Goal: Find specific page/section: Find specific page/section

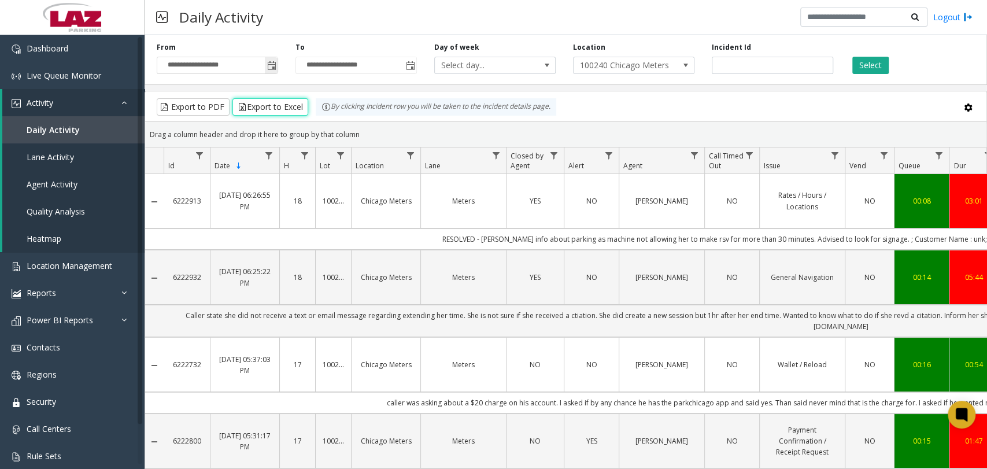
click at [271, 66] on span "Toggle popup" at bounding box center [271, 65] width 9 height 9
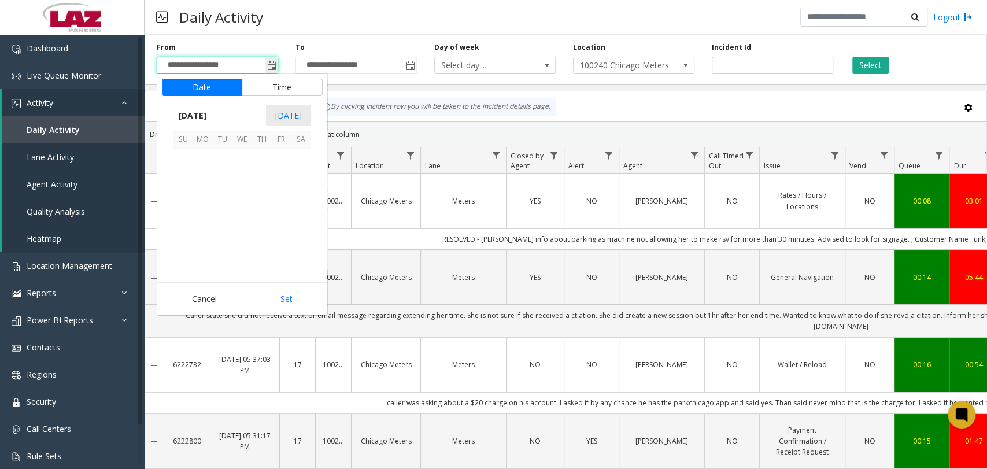
scroll to position [207556, 0]
click at [241, 180] on span "8" at bounding box center [242, 178] width 20 height 20
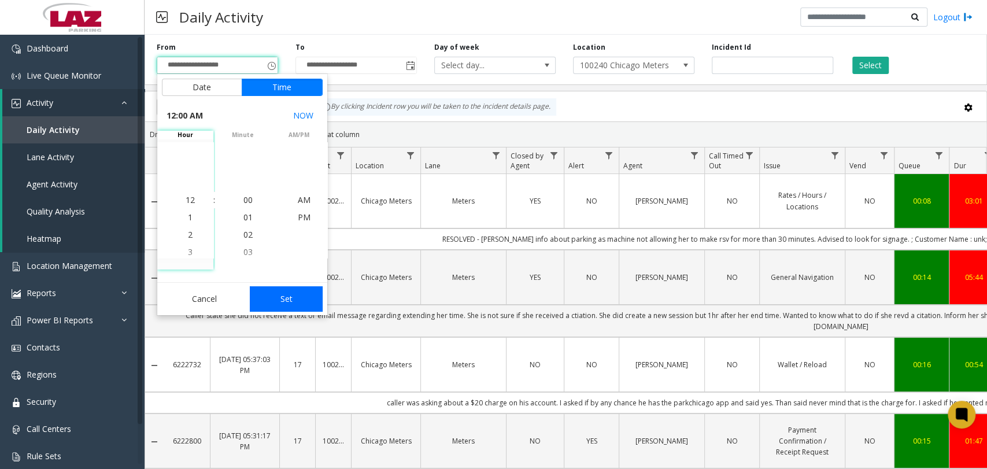
click at [285, 297] on button "Set" at bounding box center [286, 298] width 73 height 25
type input "**********"
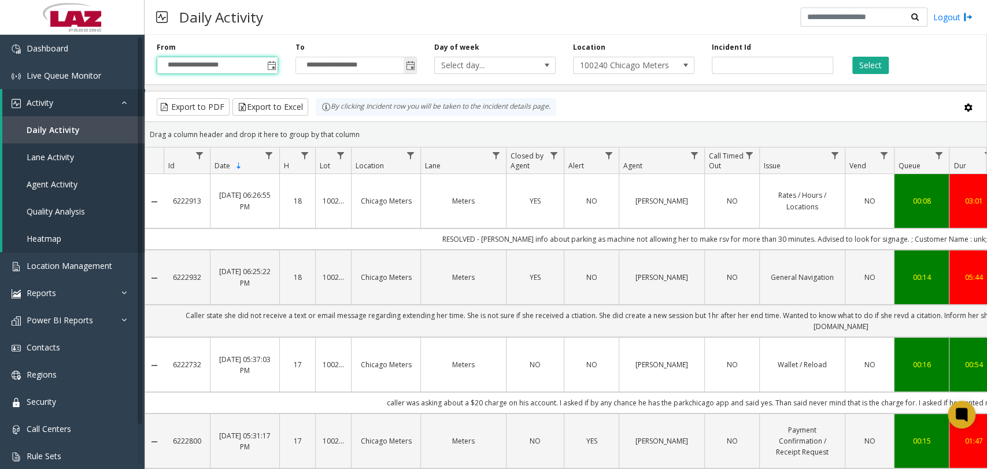
click at [406, 68] on span "Toggle popup" at bounding box center [410, 65] width 9 height 9
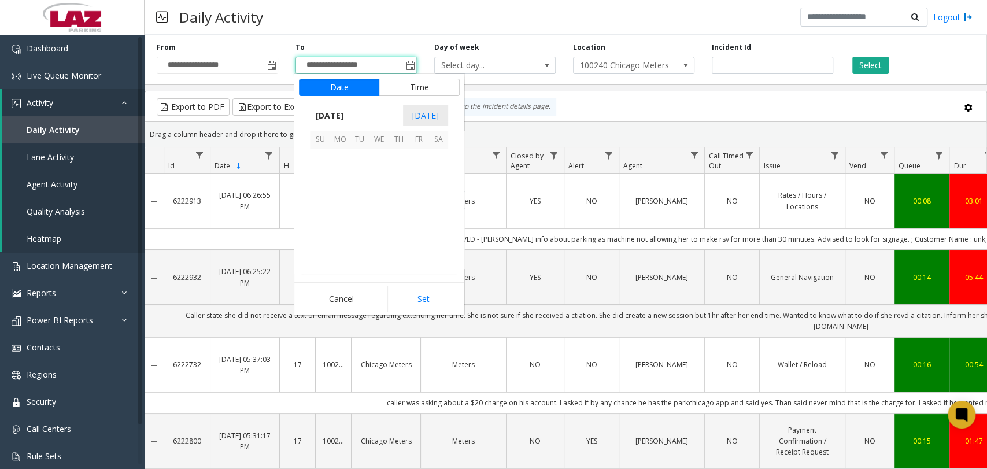
scroll to position [17, 0]
click at [379, 177] on span "8" at bounding box center [379, 178] width 20 height 20
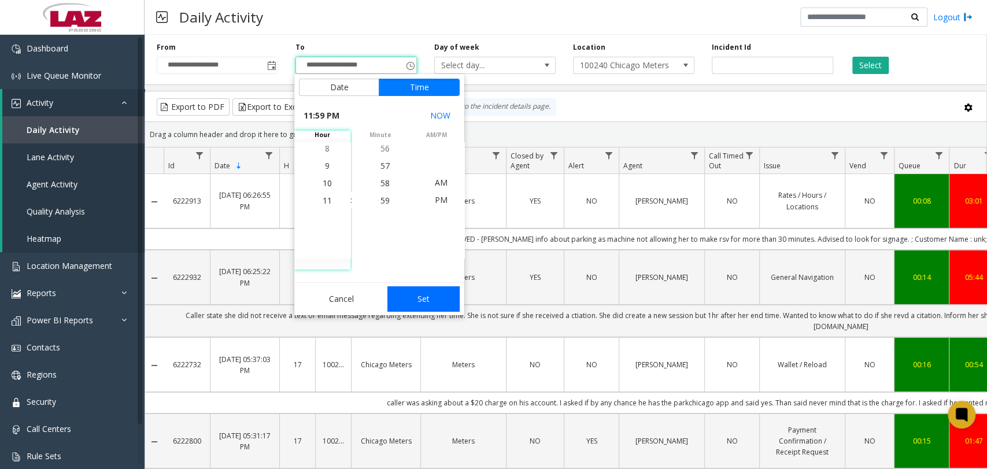
click at [424, 303] on button "Set" at bounding box center [423, 298] width 73 height 25
type input "**********"
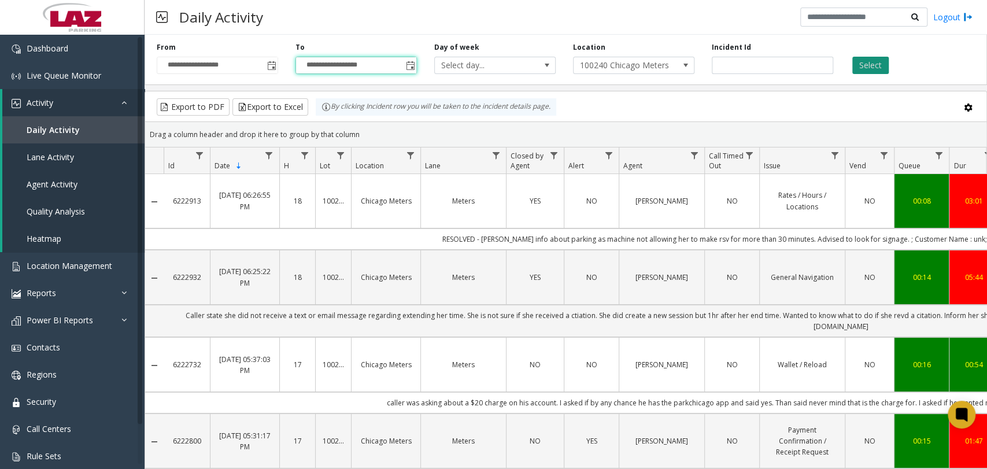
click at [861, 68] on button "Select" at bounding box center [870, 65] width 36 height 17
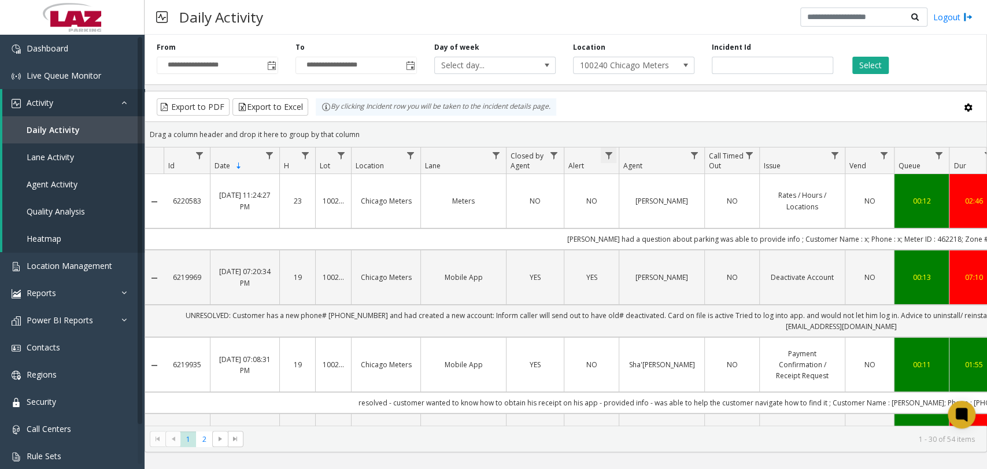
click at [606, 153] on span "Data table" at bounding box center [607, 155] width 9 height 9
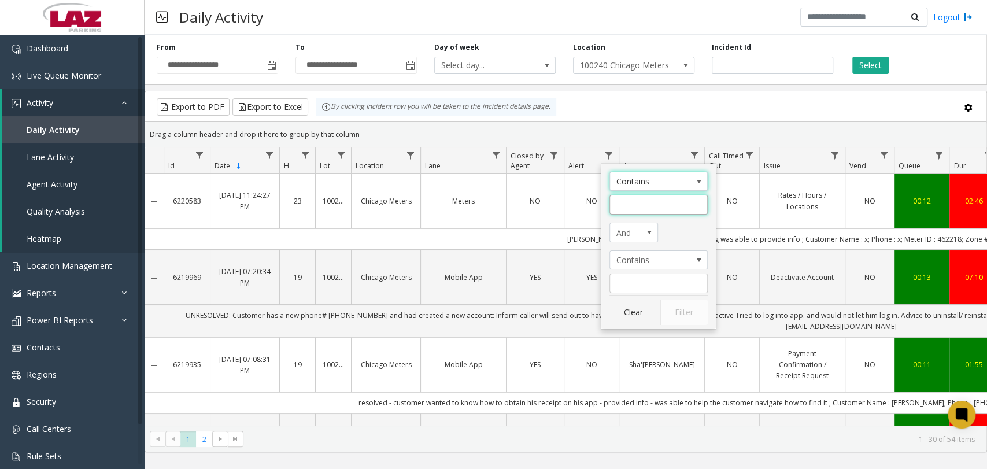
click at [631, 209] on input "Alert Filter" at bounding box center [658, 205] width 98 height 20
type input "**********"
click button "Filter" at bounding box center [683, 311] width 47 height 25
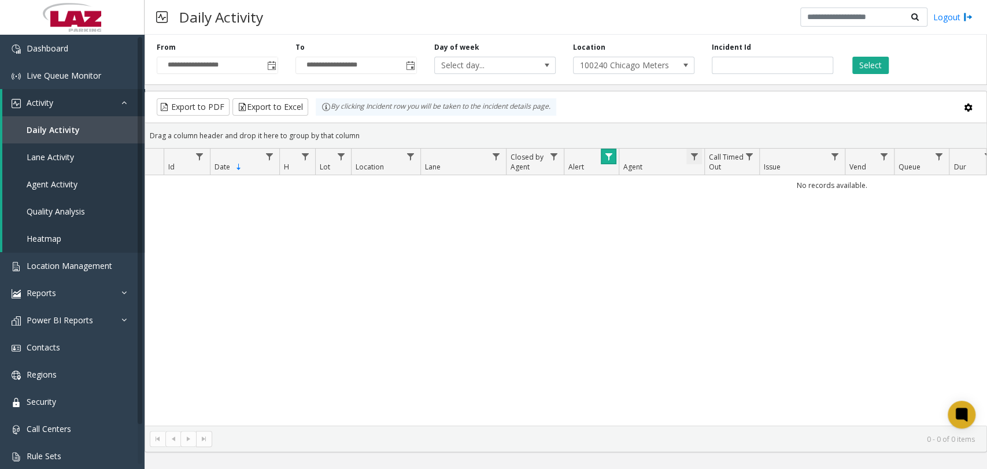
click at [695, 153] on span "Data table" at bounding box center [693, 156] width 9 height 9
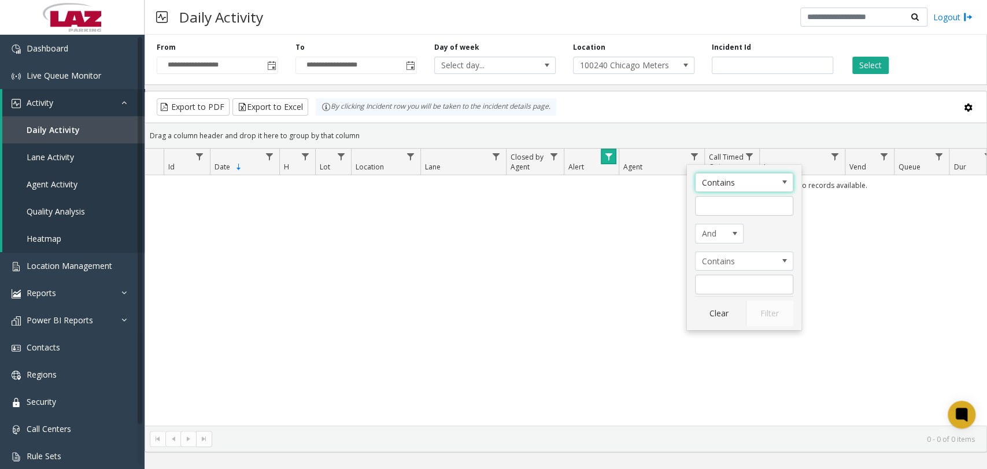
click at [602, 157] on link "Data table" at bounding box center [608, 157] width 16 height 16
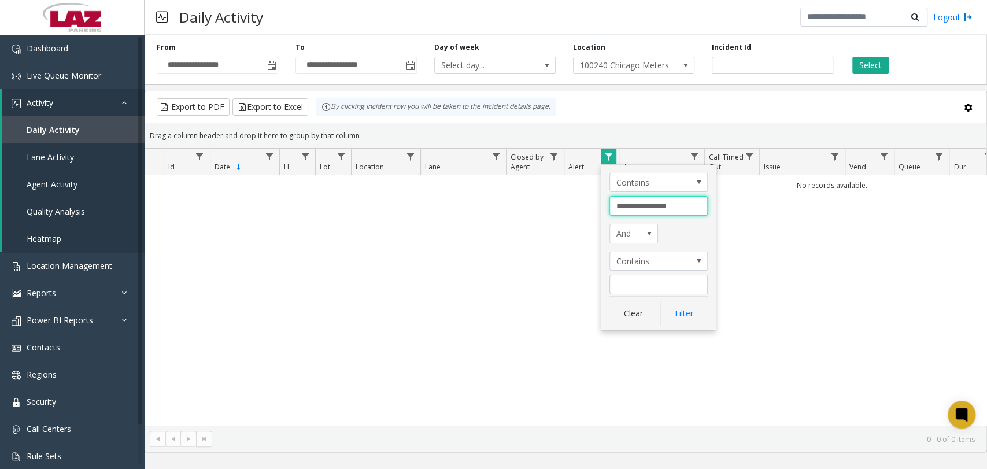
drag, startPoint x: 684, startPoint y: 206, endPoint x: 590, endPoint y: 206, distance: 94.2
click at [590, 206] on app-root "**********" at bounding box center [493, 234] width 987 height 469
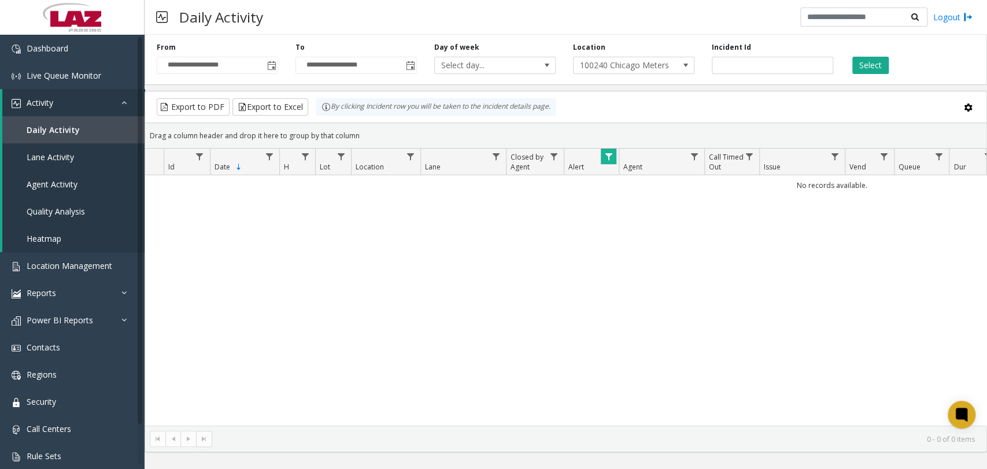
click at [606, 158] on span "Data table" at bounding box center [607, 156] width 9 height 9
click at [607, 149] on link "Data table" at bounding box center [608, 157] width 16 height 16
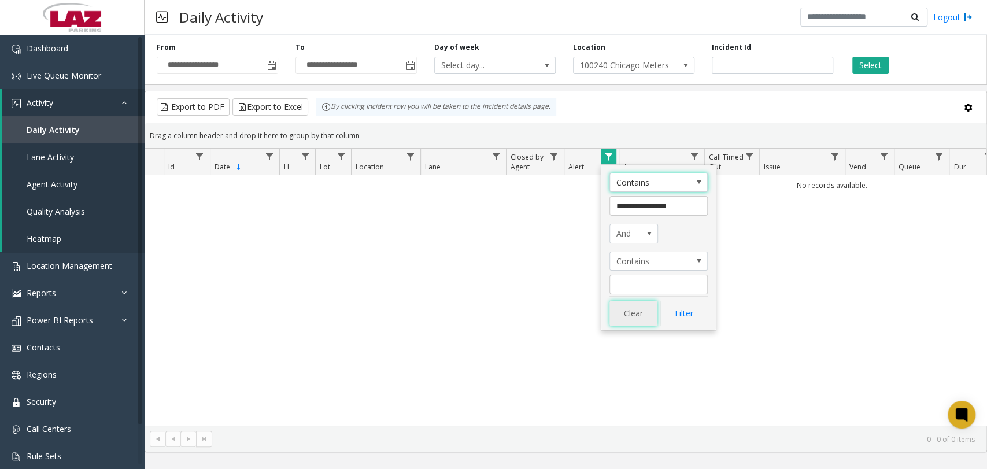
click at [629, 306] on button "Clear" at bounding box center [632, 313] width 47 height 25
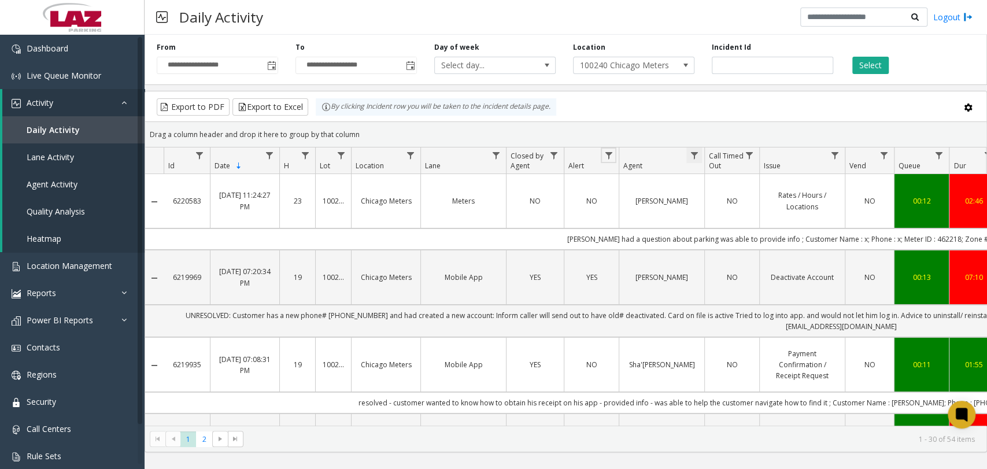
click at [691, 155] on span "Data table" at bounding box center [693, 155] width 9 height 9
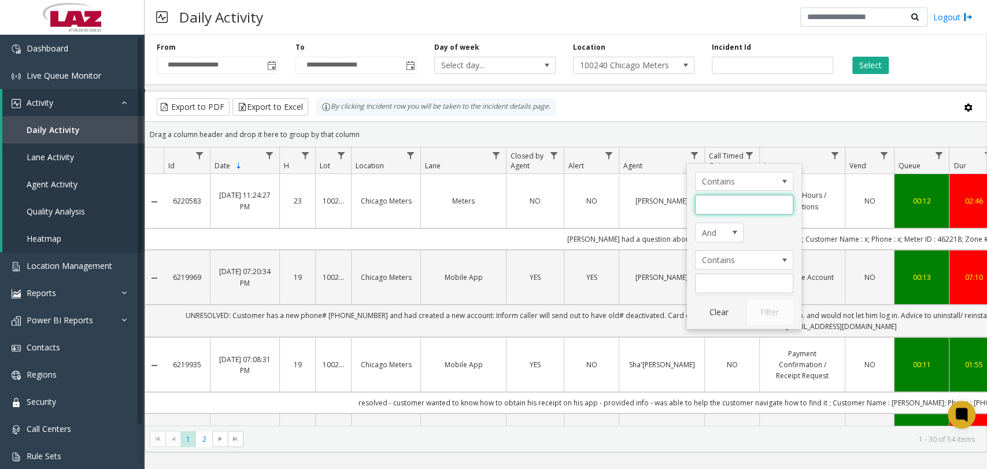
click at [707, 206] on input "Agent Filter" at bounding box center [744, 205] width 98 height 20
paste input "**********"
type input "*"
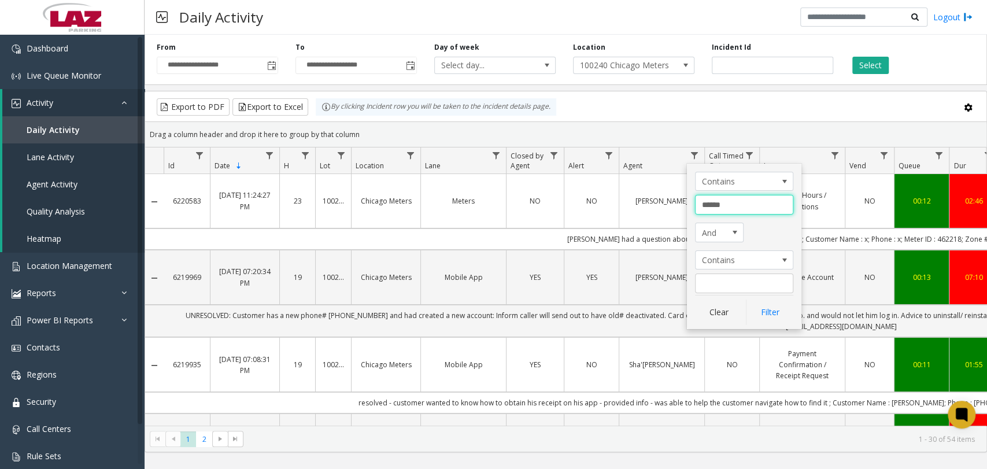
type input "*******"
click at [779, 318] on button "Filter" at bounding box center [769, 311] width 47 height 25
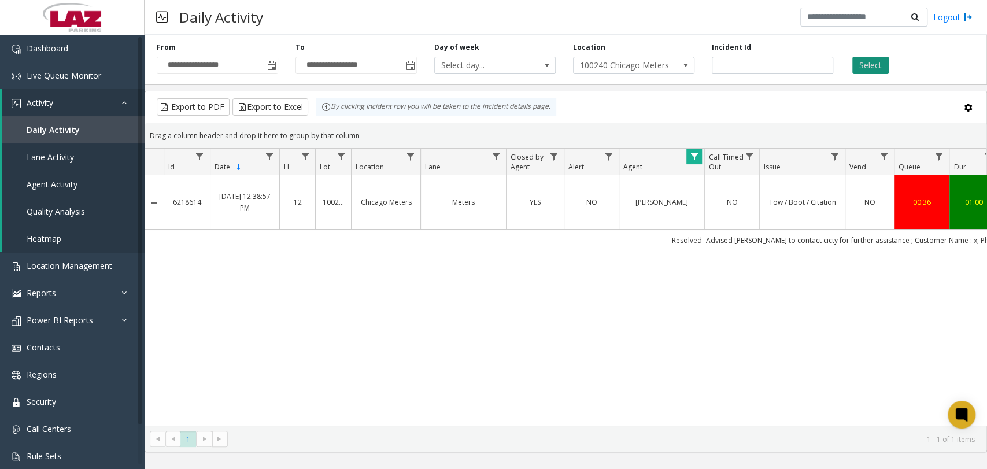
click at [874, 62] on button "Select" at bounding box center [870, 65] width 36 height 17
click at [684, 64] on span at bounding box center [685, 65] width 9 height 9
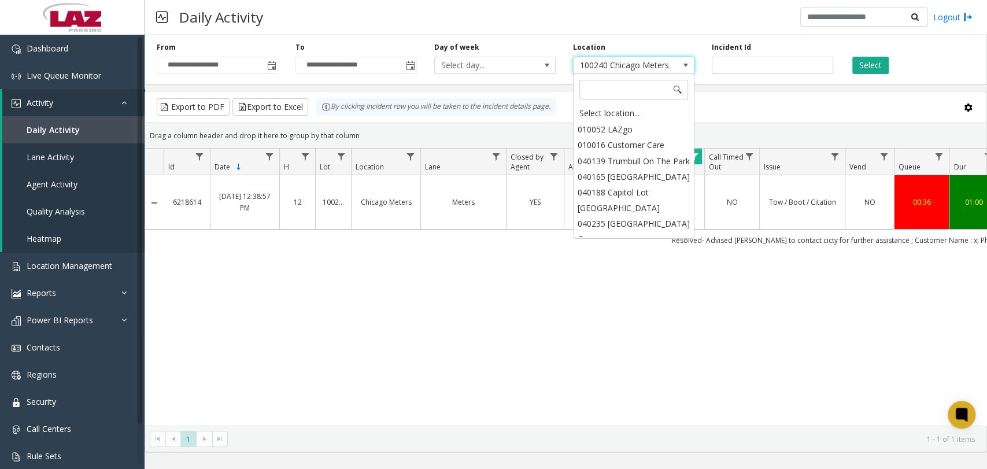
scroll to position [11926, 0]
click at [619, 109] on div "Select location..." at bounding box center [633, 113] width 118 height 16
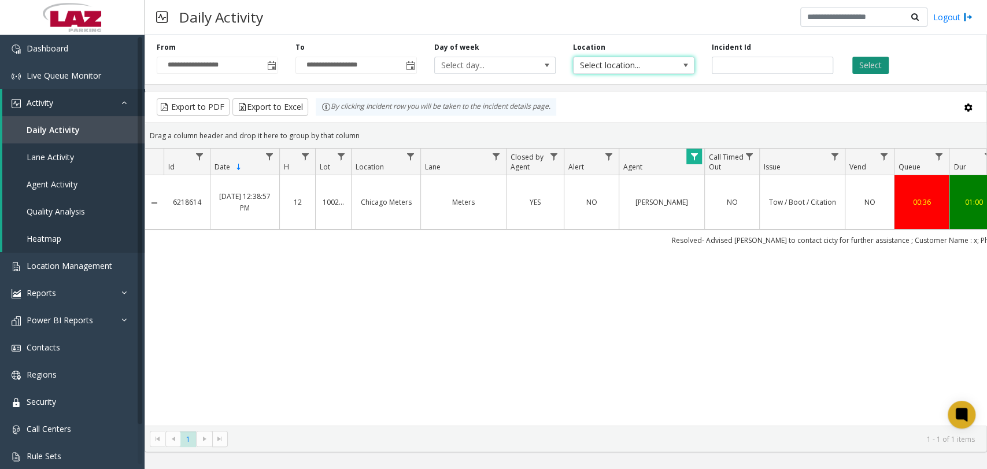
click at [862, 58] on button "Select" at bounding box center [870, 65] width 36 height 17
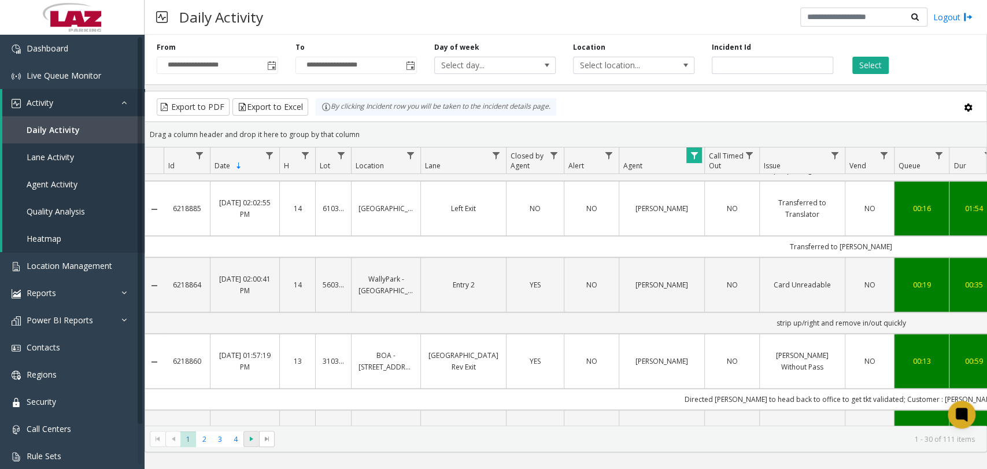
scroll to position [449, 0]
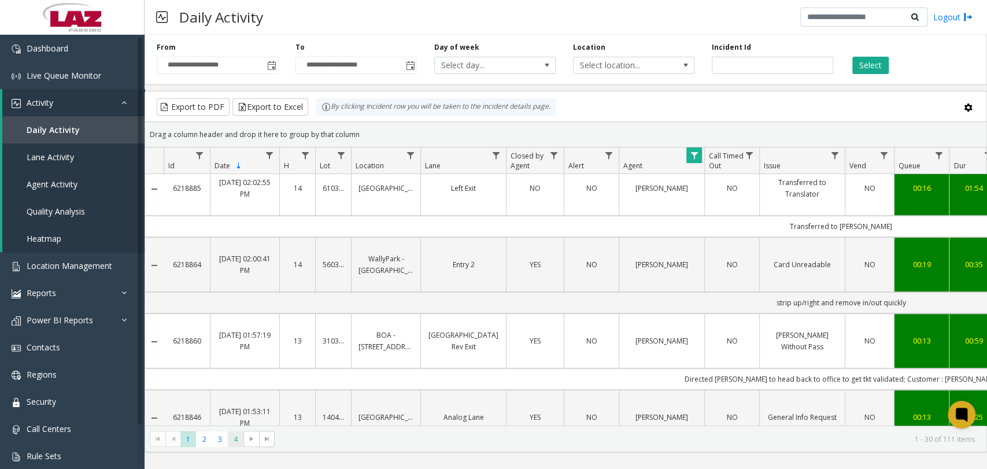
click at [236, 443] on span "4" at bounding box center [236, 439] width 16 height 16
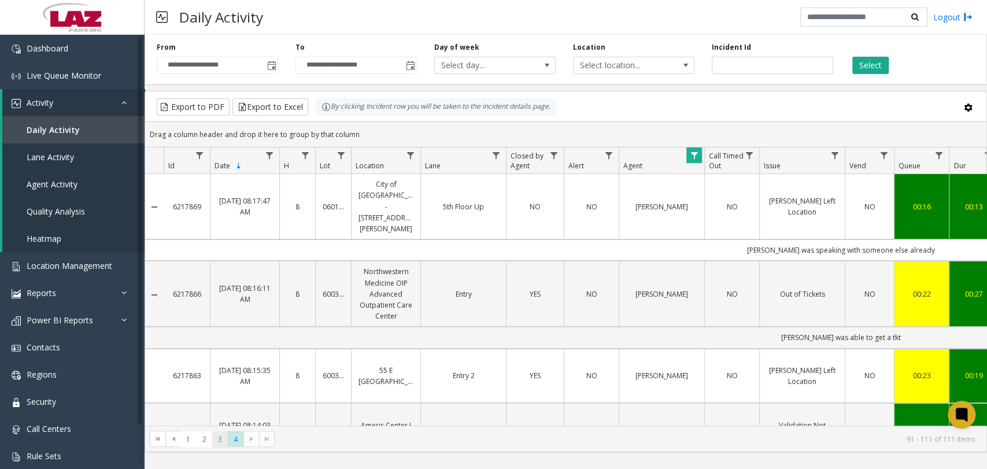
click at [220, 439] on span "3" at bounding box center [220, 439] width 16 height 16
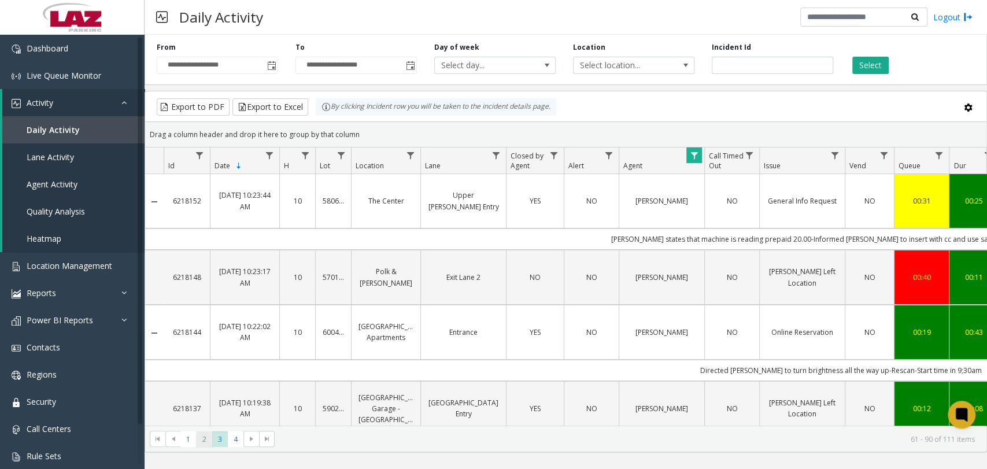
click at [202, 441] on span "2" at bounding box center [204, 439] width 16 height 16
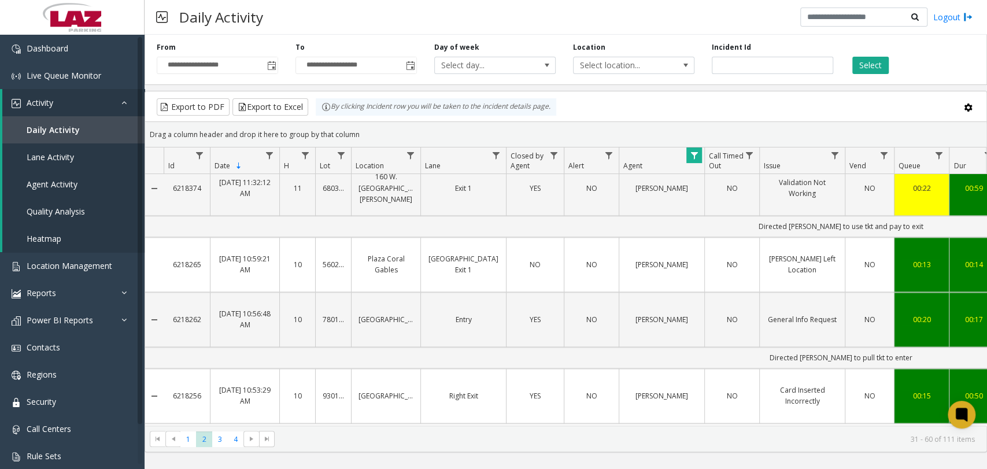
scroll to position [1181, 0]
